Goal: Use online tool/utility

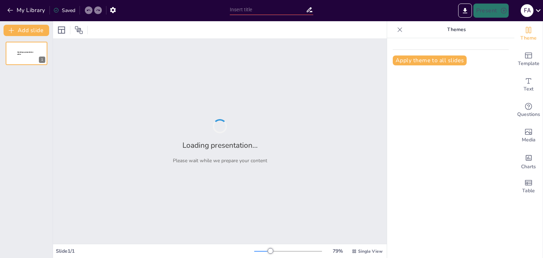
type input "Cuadro Comparativo de la Didáctica General: Estructura, Citas y Recursos Digita…"
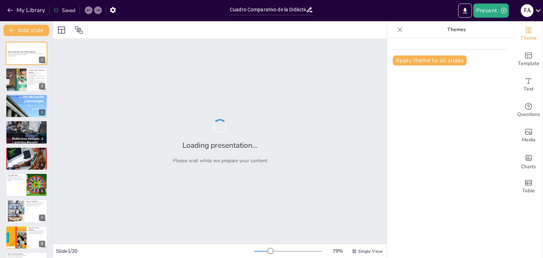
checkbox input "true"
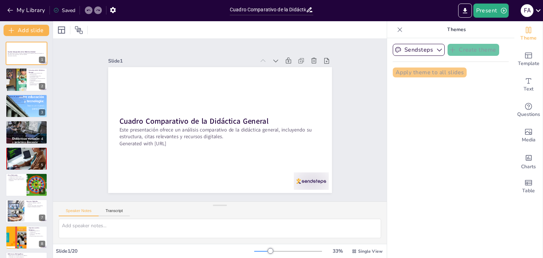
checkbox input "true"
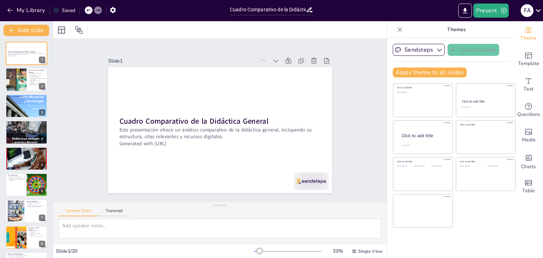
checkbox input "true"
